Goal: Use online tool/utility

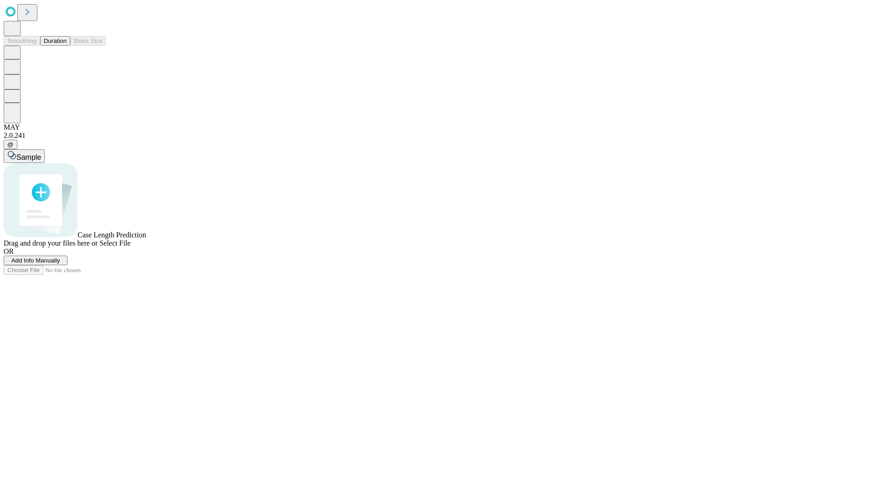
click at [67, 46] on button "Duration" at bounding box center [55, 41] width 30 height 10
click at [41, 153] on span "Sample" at bounding box center [28, 157] width 25 height 8
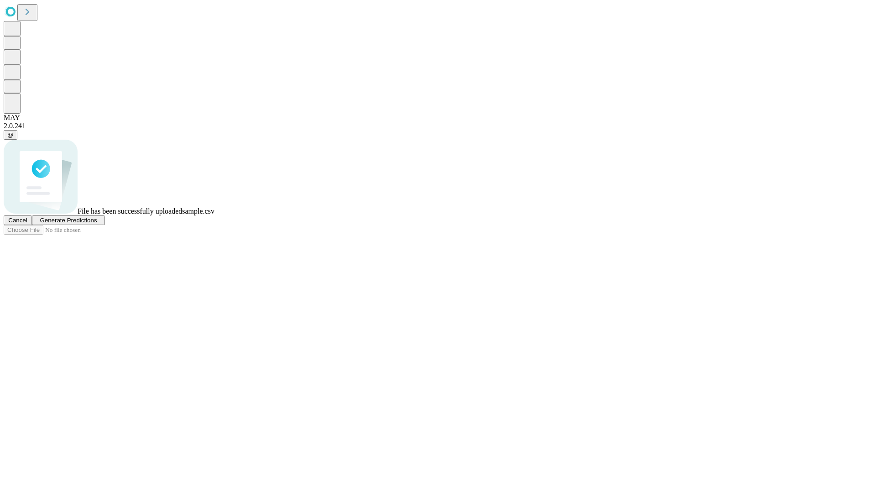
click at [97, 223] on span "Generate Predictions" at bounding box center [68, 220] width 57 height 7
